Goal: Task Accomplishment & Management: Use online tool/utility

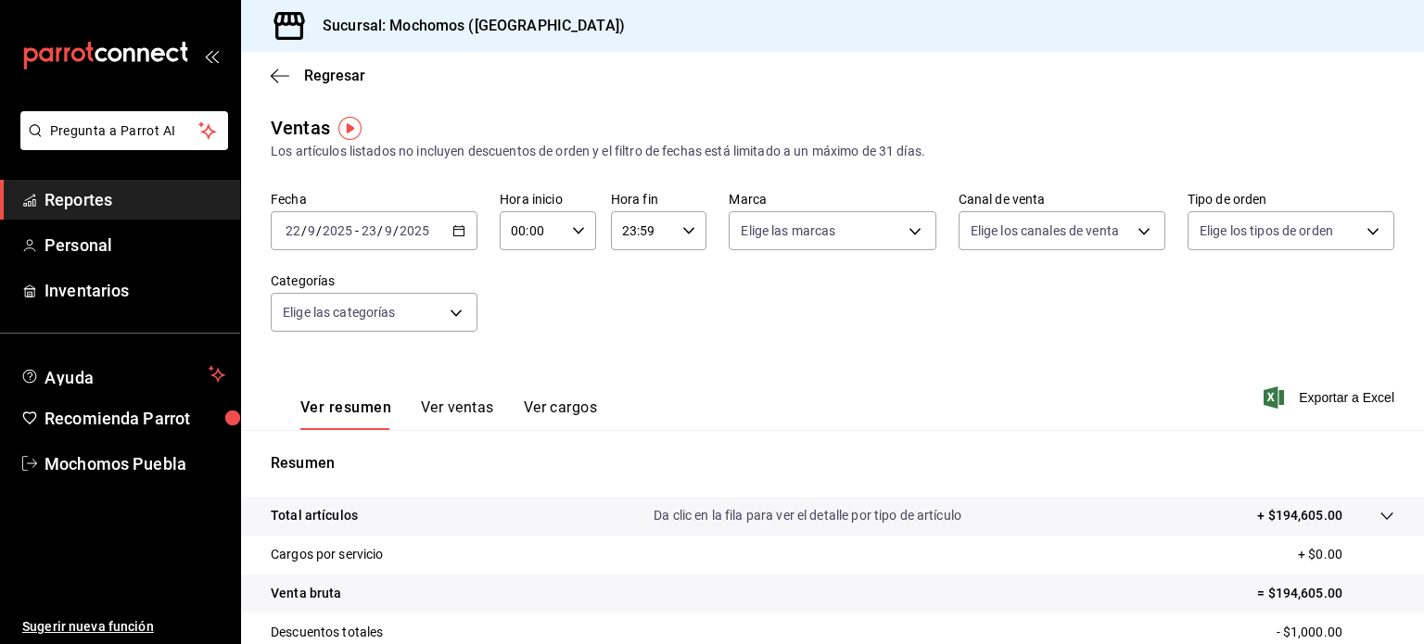
click at [464, 235] on div "[DATE] [DATE] - [DATE] [DATE]" at bounding box center [374, 230] width 207 height 39
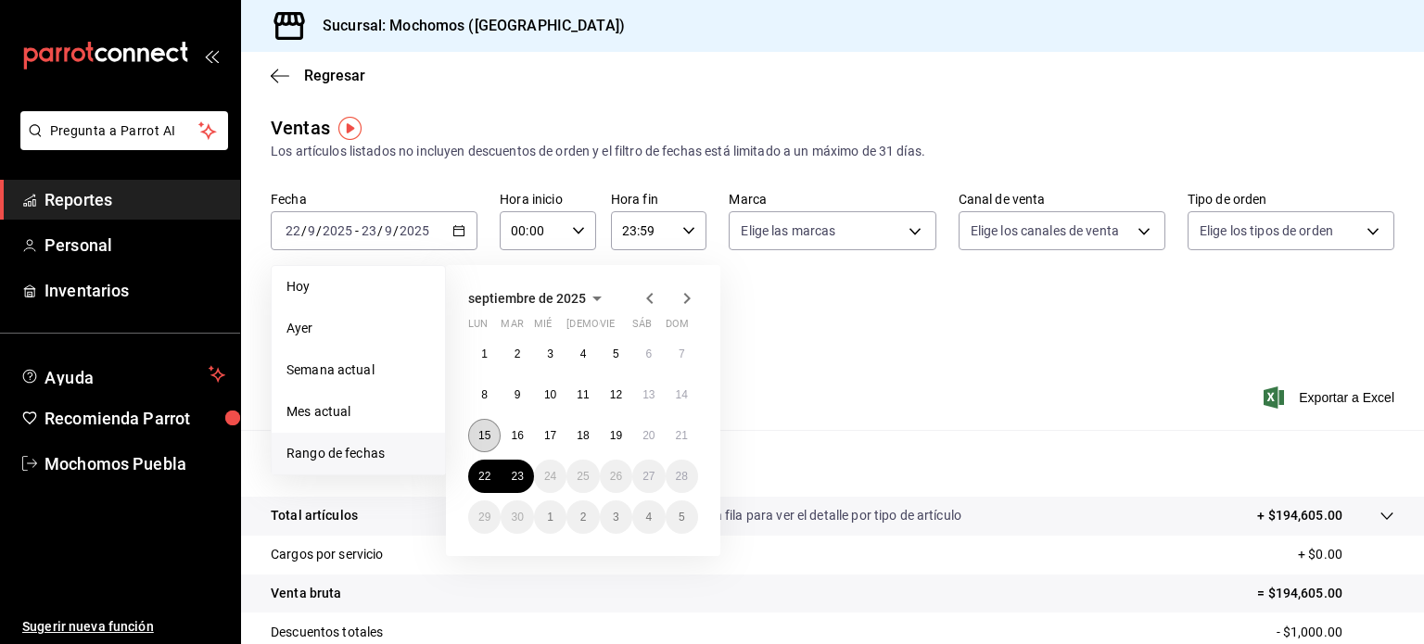
click at [480, 426] on button "15" at bounding box center [484, 435] width 32 height 33
click at [683, 433] on abbr "21" at bounding box center [682, 435] width 12 height 13
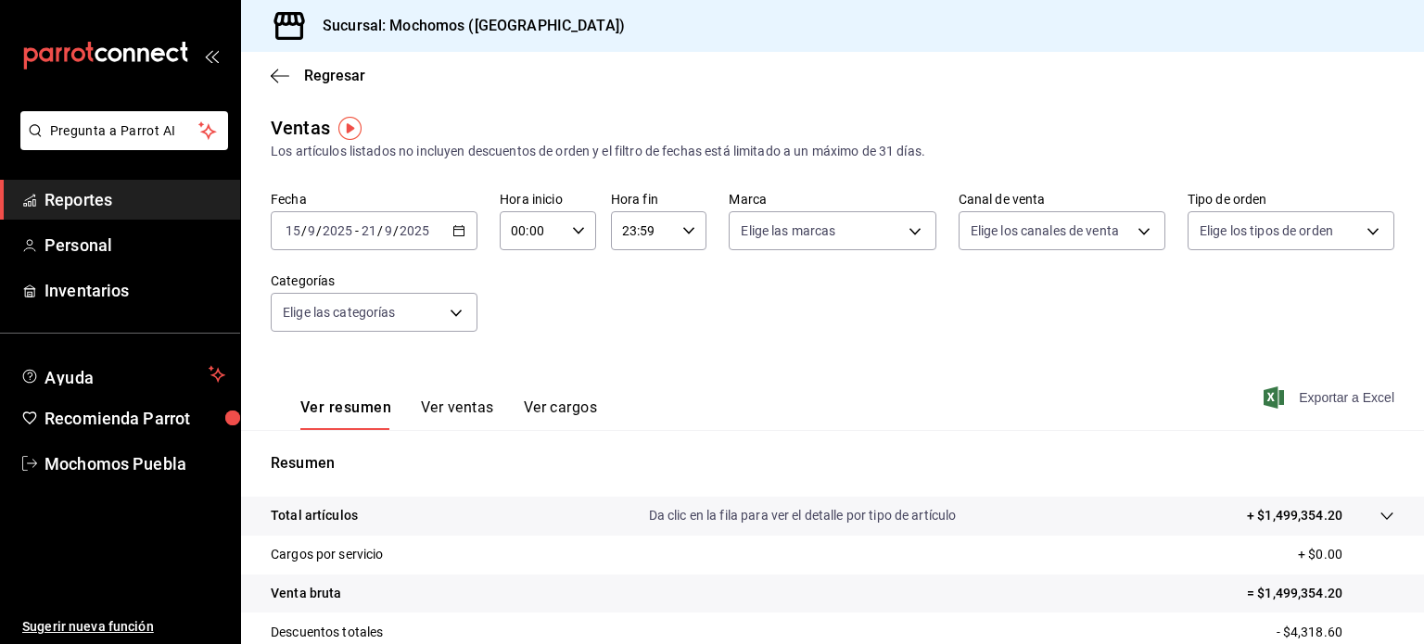
click at [1274, 392] on span "Exportar a Excel" at bounding box center [1330, 398] width 127 height 22
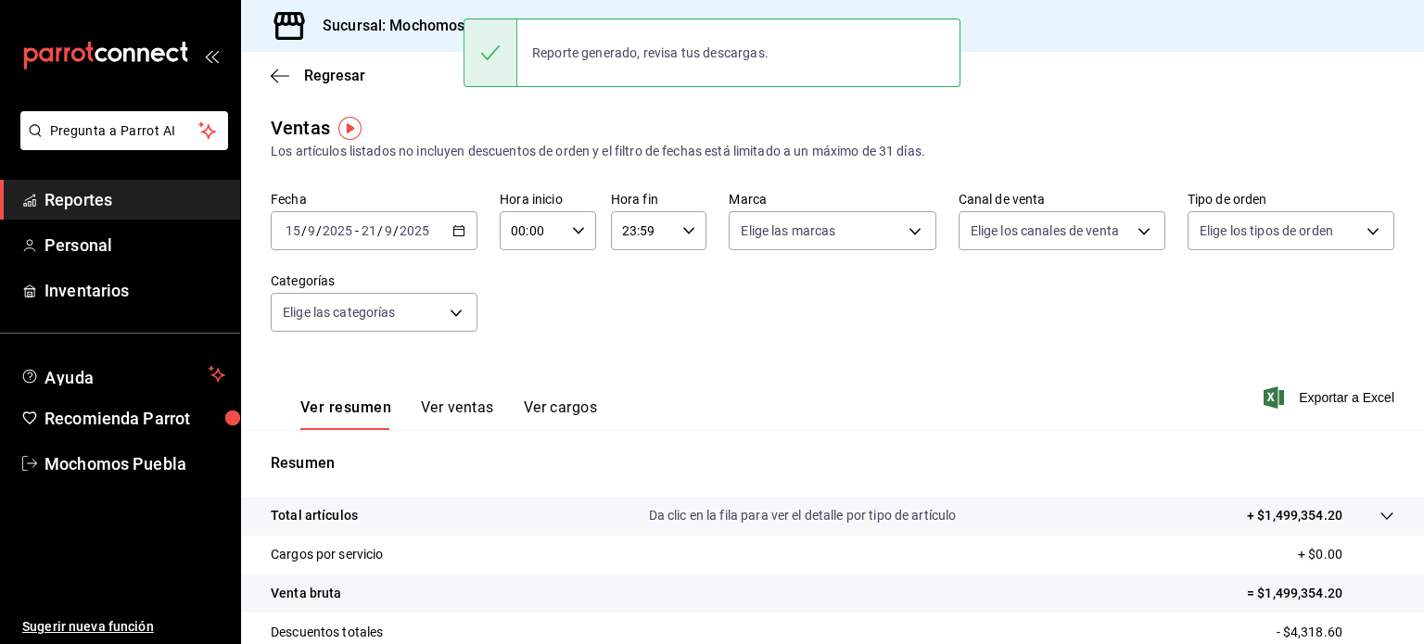
click at [456, 221] on div "[DATE] [DATE] - [DATE] [DATE]" at bounding box center [374, 230] width 207 height 39
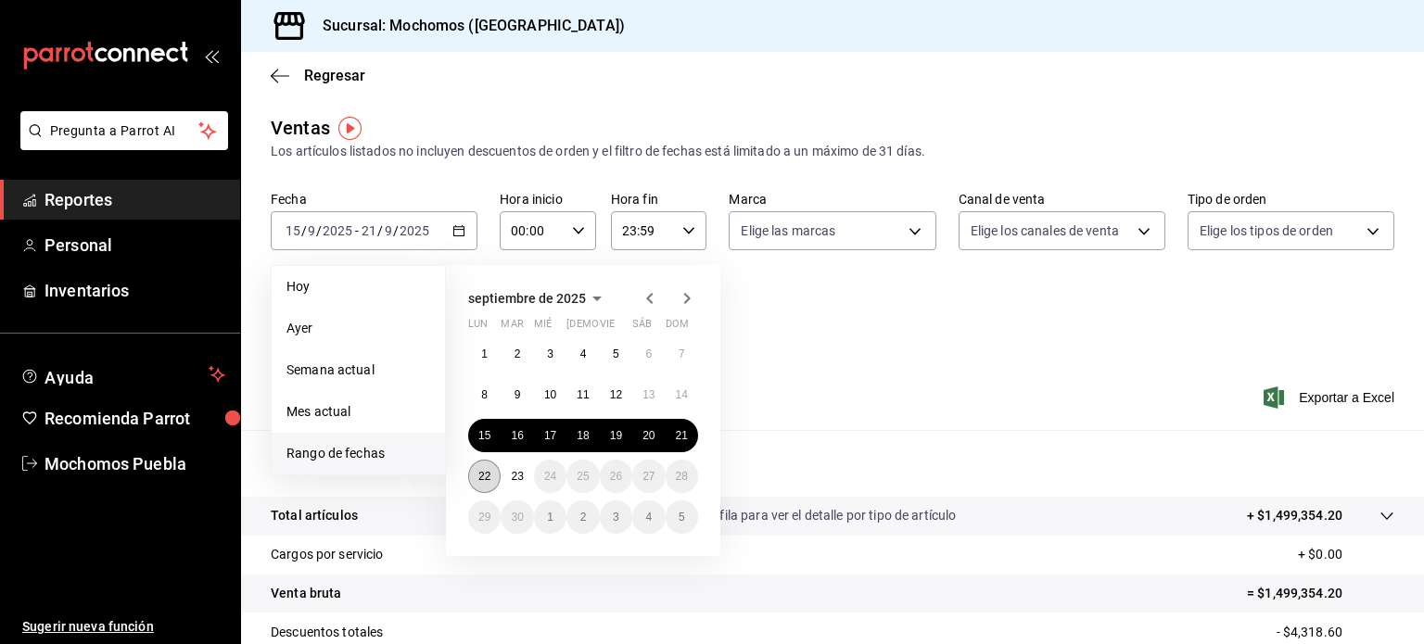
click at [484, 478] on abbr "22" at bounding box center [484, 476] width 12 height 13
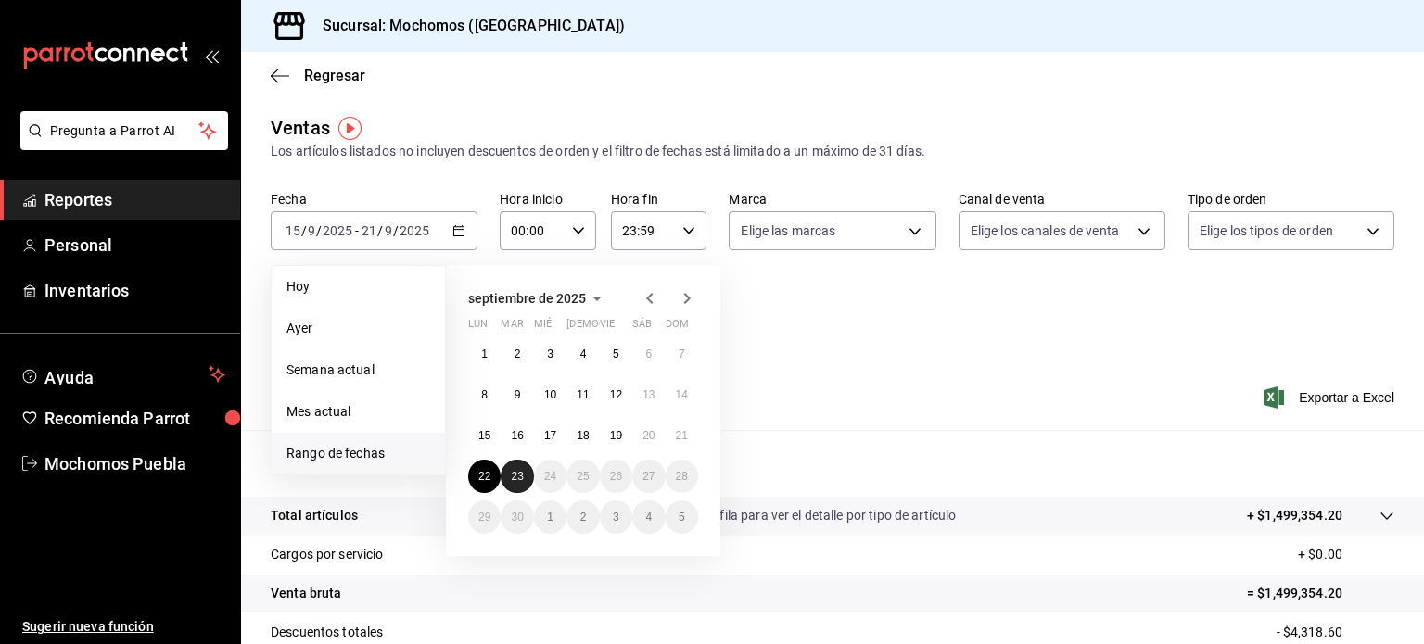
click at [515, 474] on abbr "23" at bounding box center [517, 476] width 12 height 13
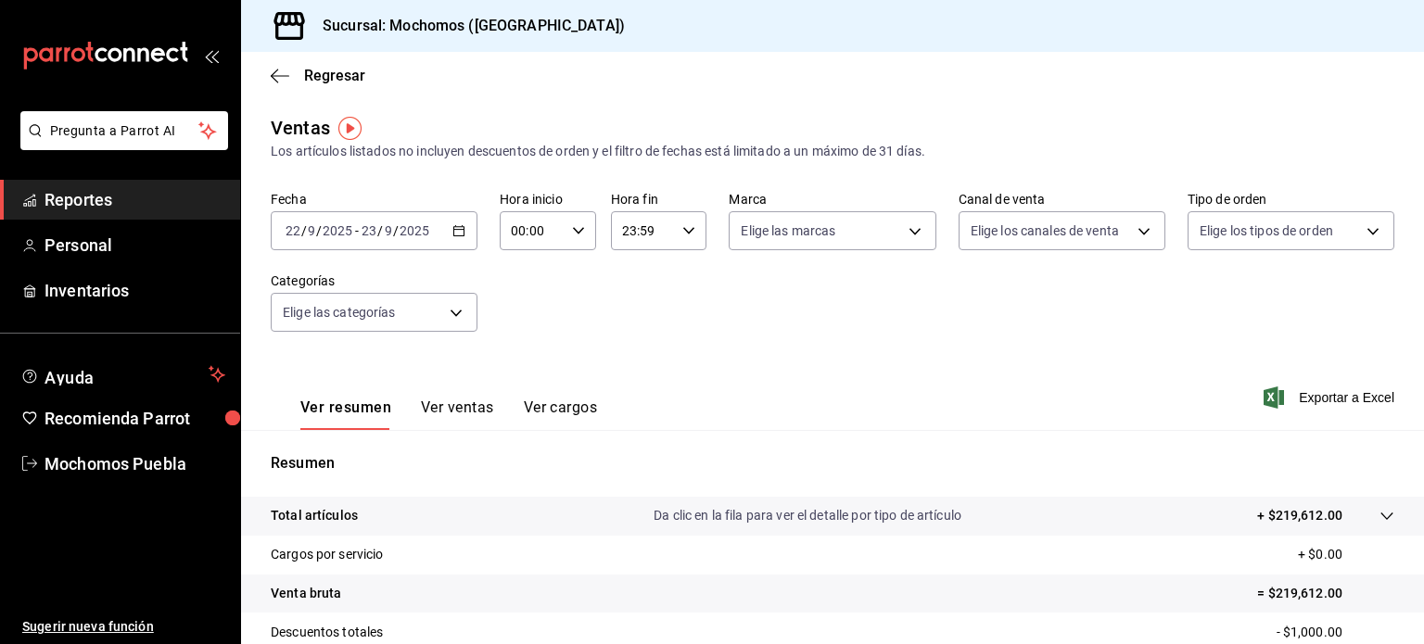
click at [460, 237] on div "[DATE] [DATE] - [DATE] [DATE]" at bounding box center [374, 230] width 207 height 39
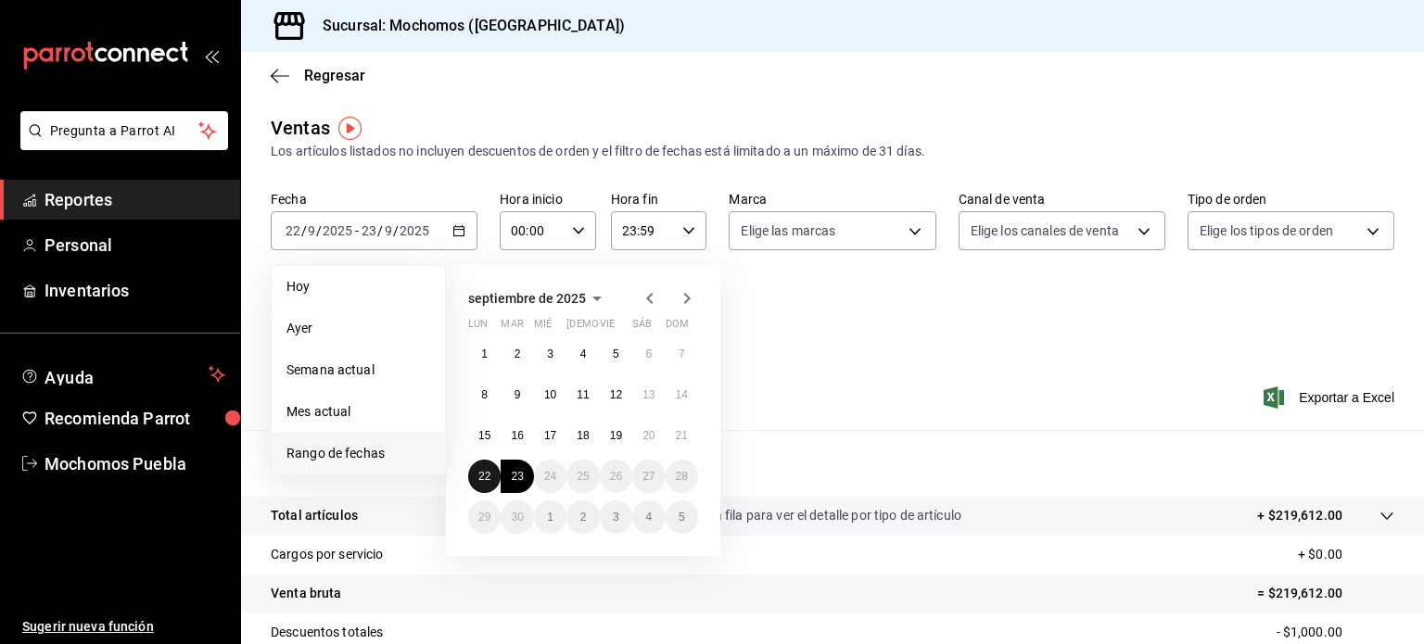
click at [490, 477] on abbr "22" at bounding box center [484, 476] width 12 height 13
click at [495, 477] on button "22" at bounding box center [484, 476] width 32 height 33
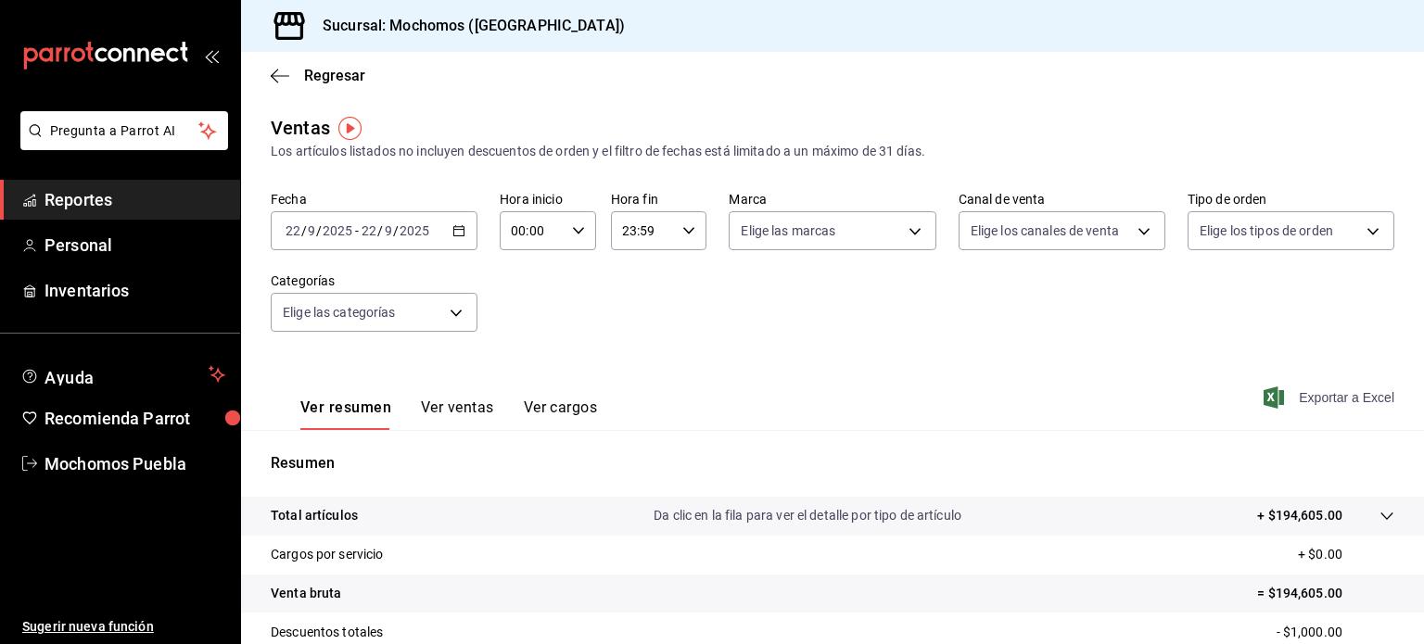
click at [1268, 390] on icon "button" at bounding box center [1274, 398] width 20 height 22
